Goal: Register for event/course

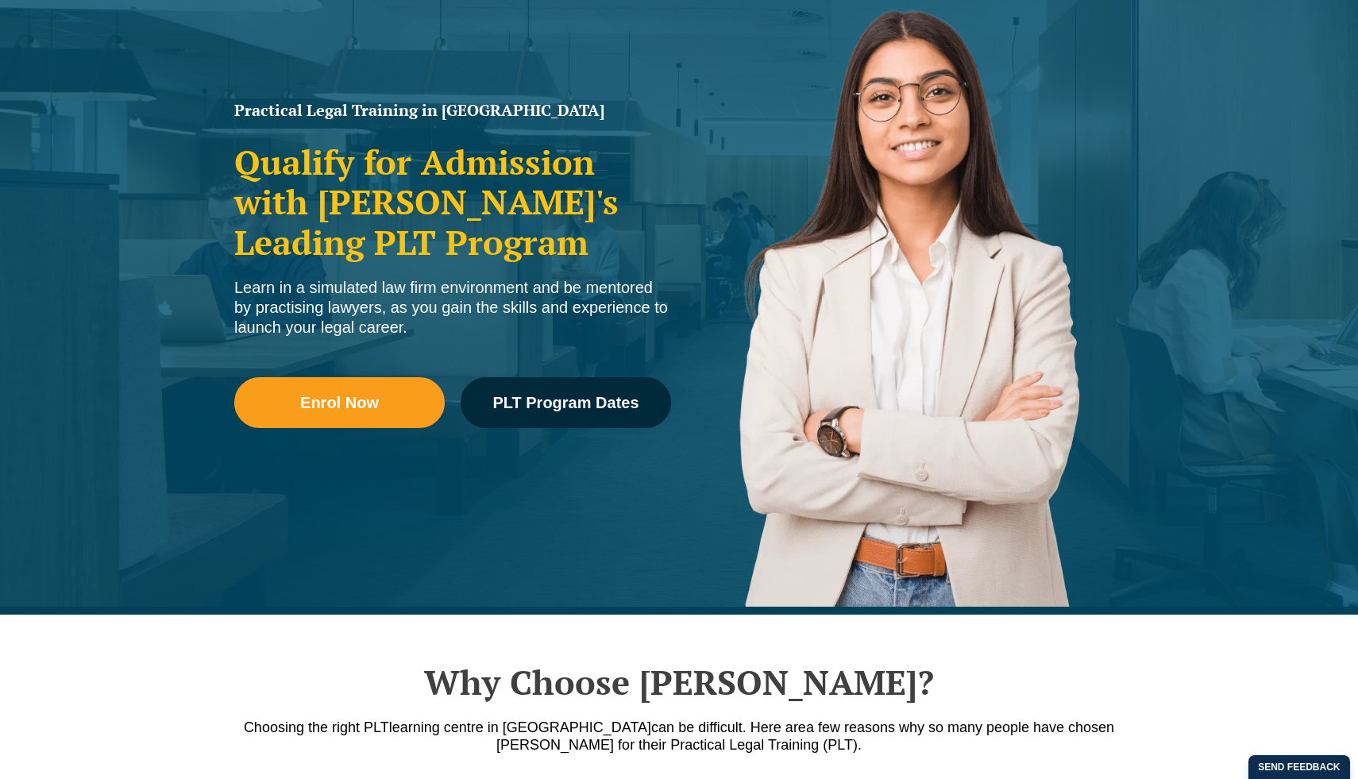
scroll to position [284, 0]
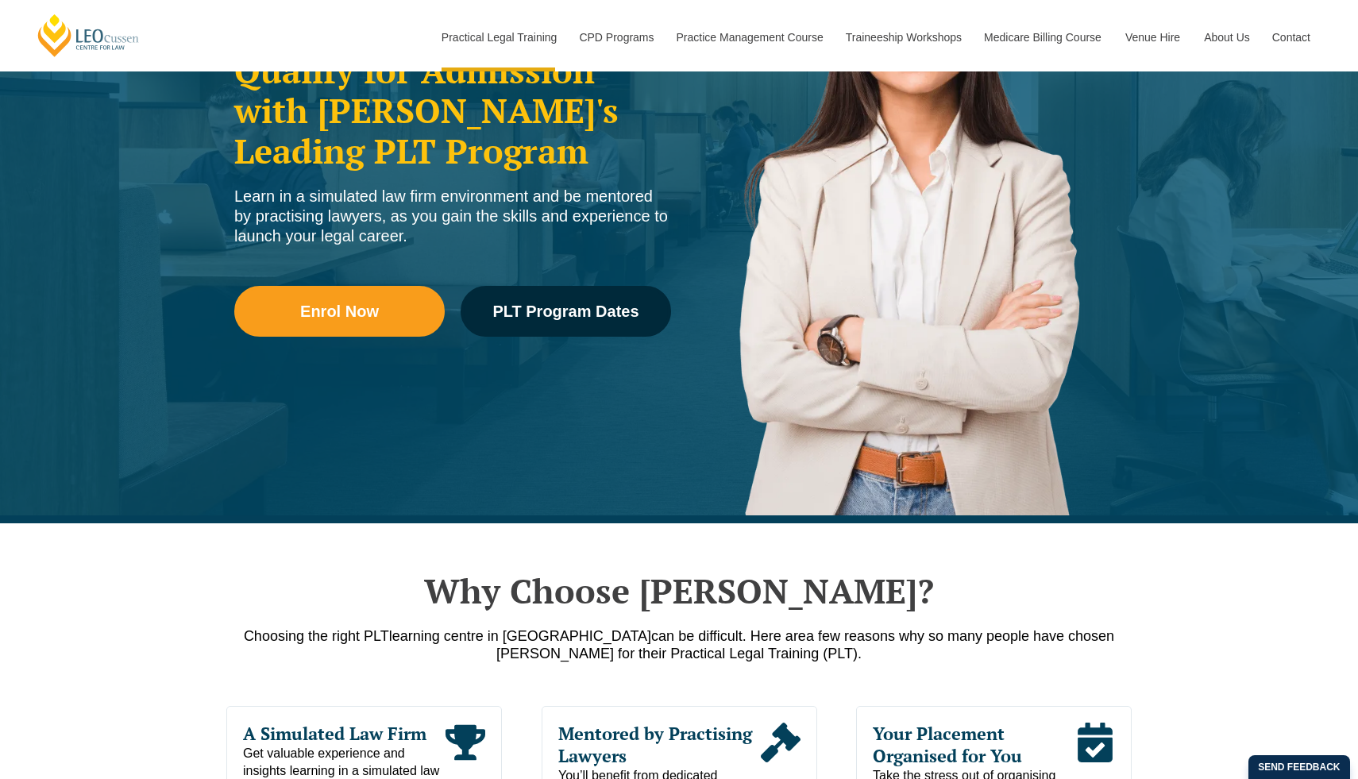
click at [541, 346] on div "Enrol Now PLT Program Dates" at bounding box center [452, 319] width 437 height 114
click at [552, 309] on span "PLT Program Dates" at bounding box center [566, 311] width 146 height 16
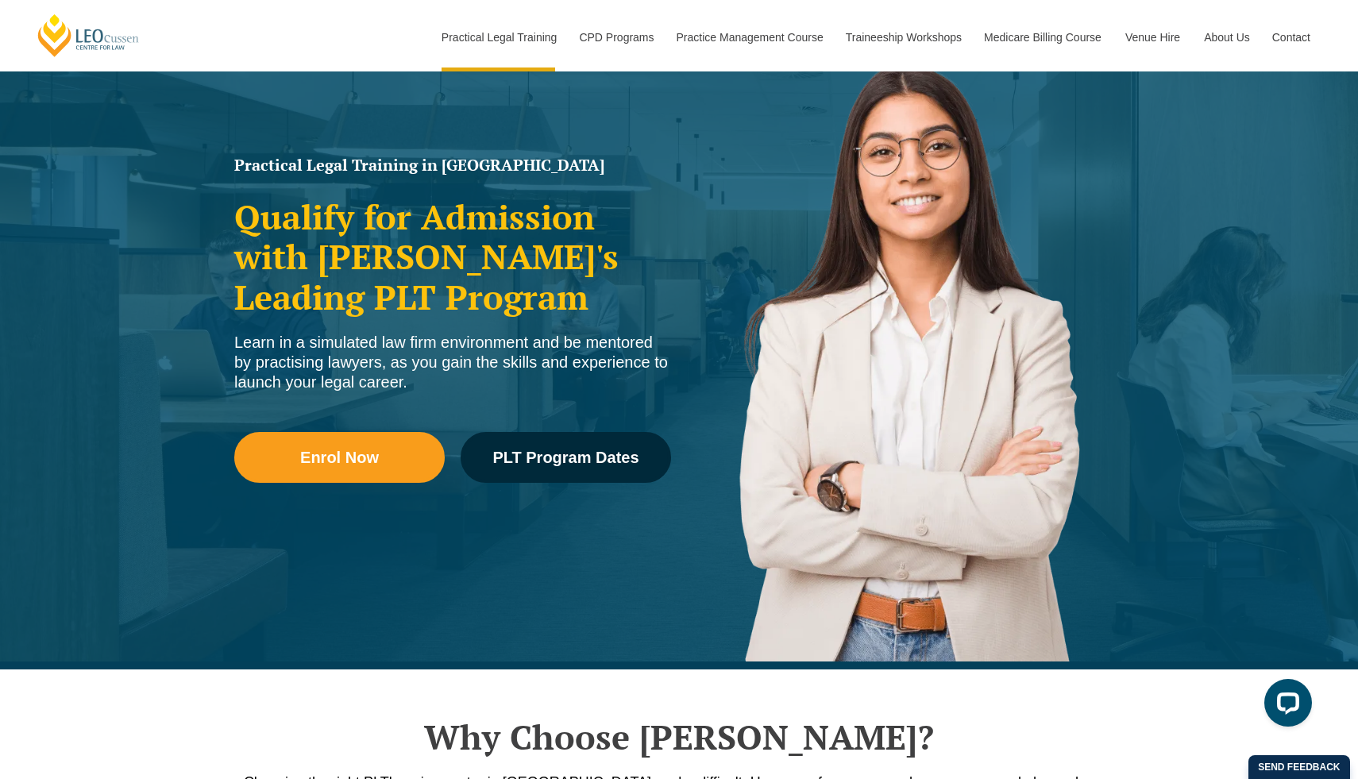
scroll to position [149, 0]
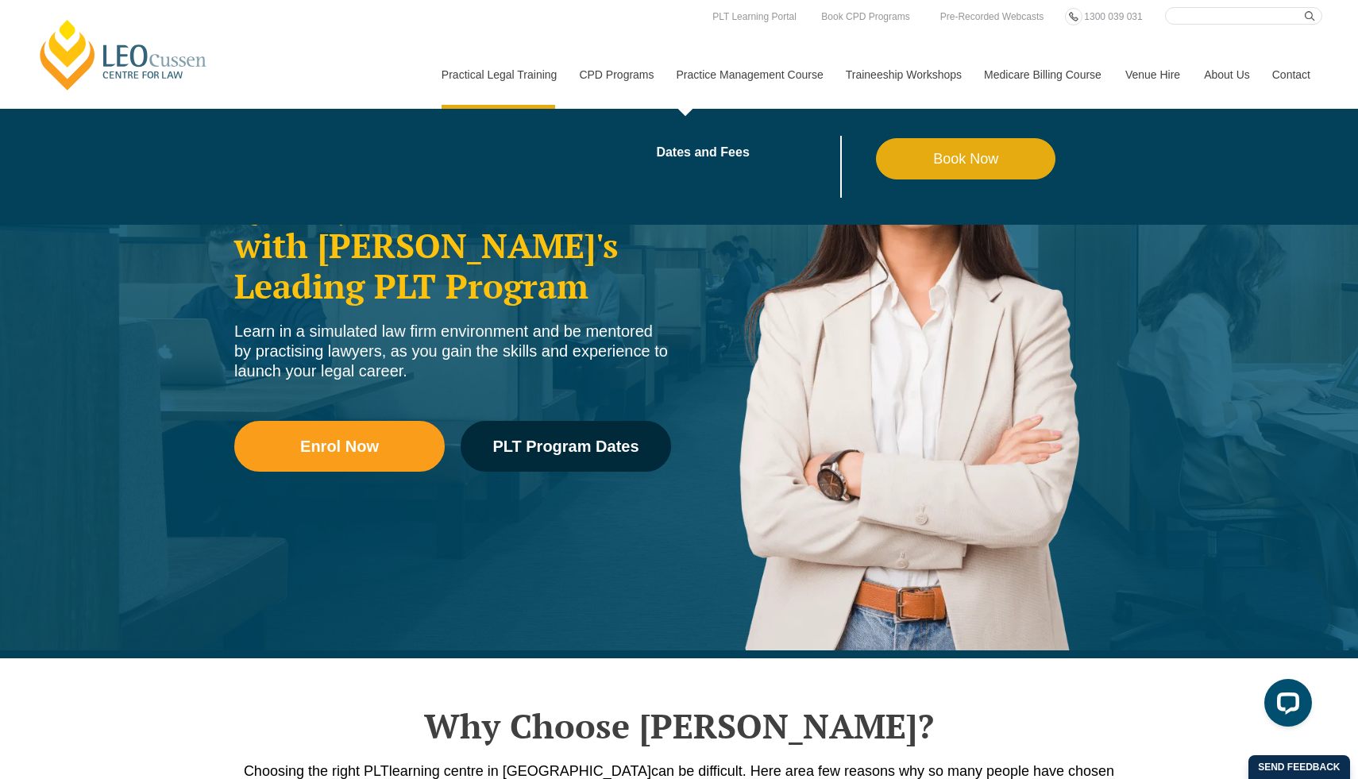
click at [722, 77] on link "Practice Management Course" at bounding box center [749, 75] width 169 height 68
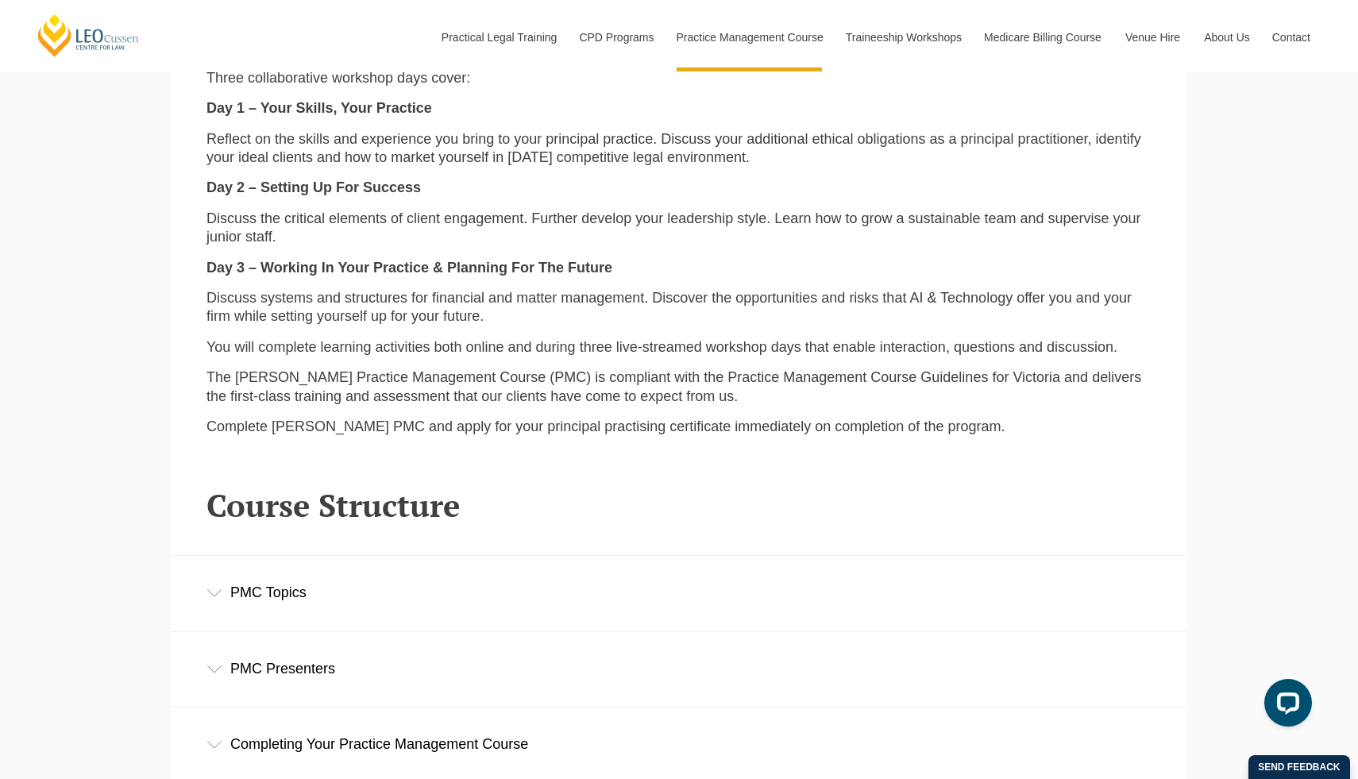
scroll to position [2378, 0]
